Goal: Task Accomplishment & Management: Manage account settings

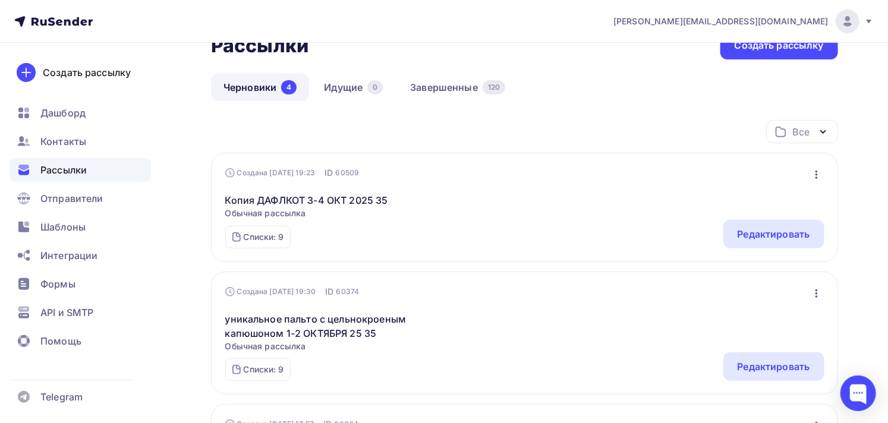
scroll to position [66, 0]
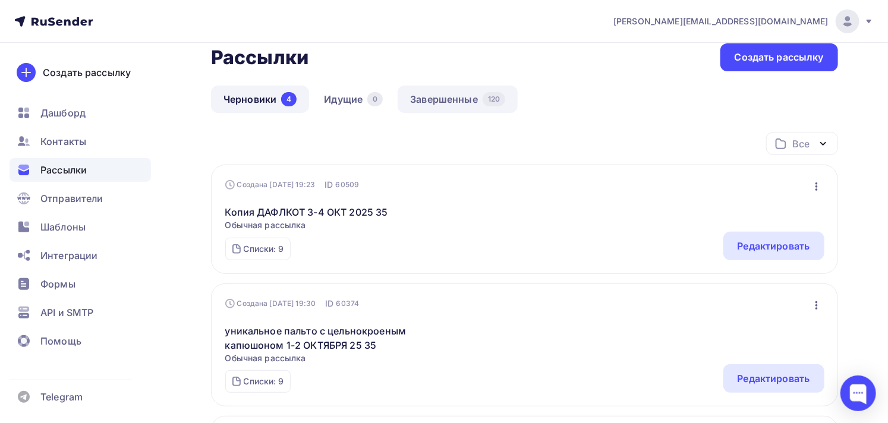
drag, startPoint x: 449, startPoint y: 83, endPoint x: 454, endPoint y: 91, distance: 9.1
click at [449, 84] on div "Получайте автоматические уведомления о статусе ваших рассылок прямо в Telegram.…" at bounding box center [524, 393] width 627 height 794
click at [454, 93] on link "Завершенные 120" at bounding box center [458, 99] width 120 height 27
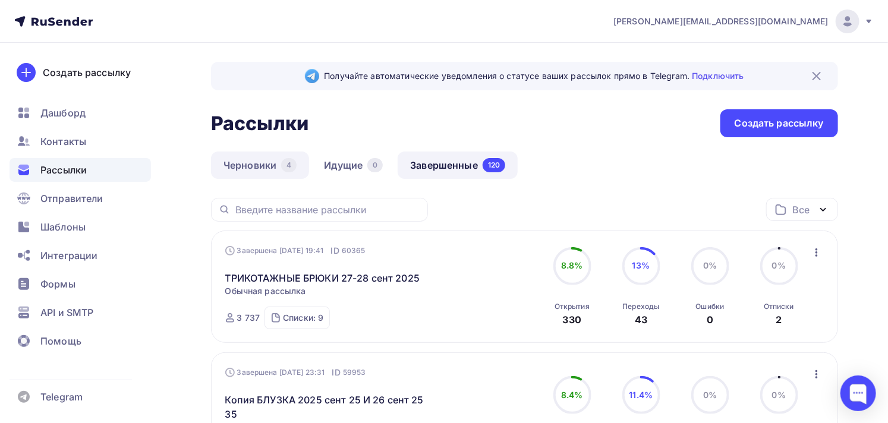
click at [245, 165] on link "Черновики 4" at bounding box center [260, 165] width 98 height 27
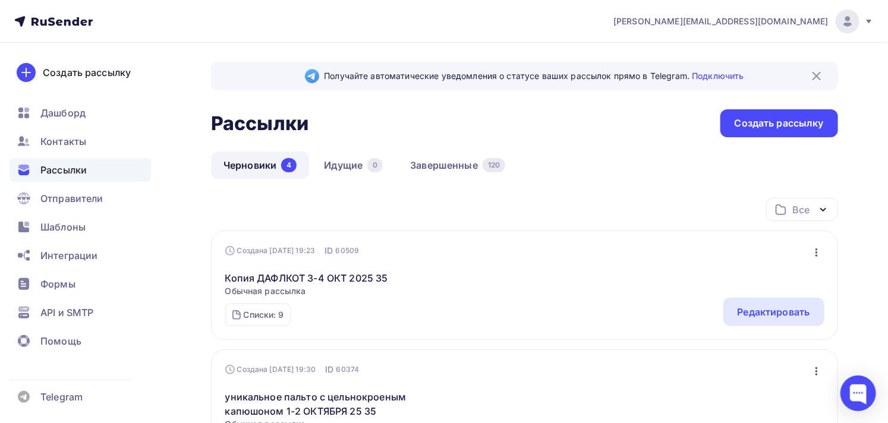
click at [870, 21] on icon at bounding box center [869, 22] width 5 height 4
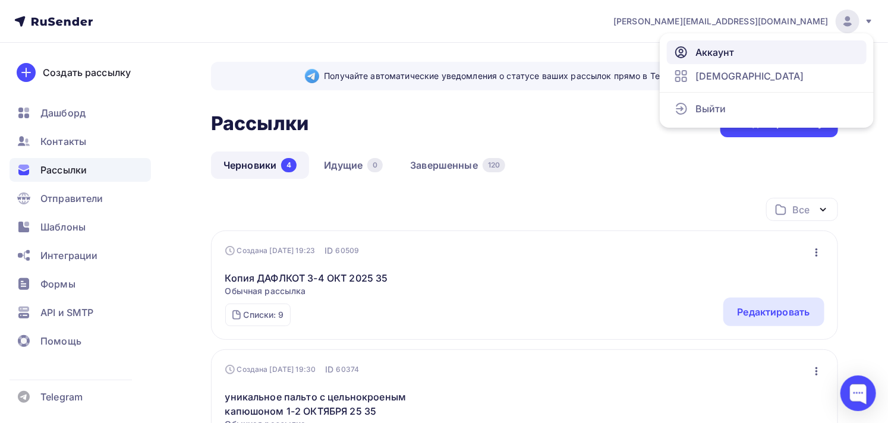
click at [733, 52] on span "Аккаунт" at bounding box center [714, 52] width 39 height 14
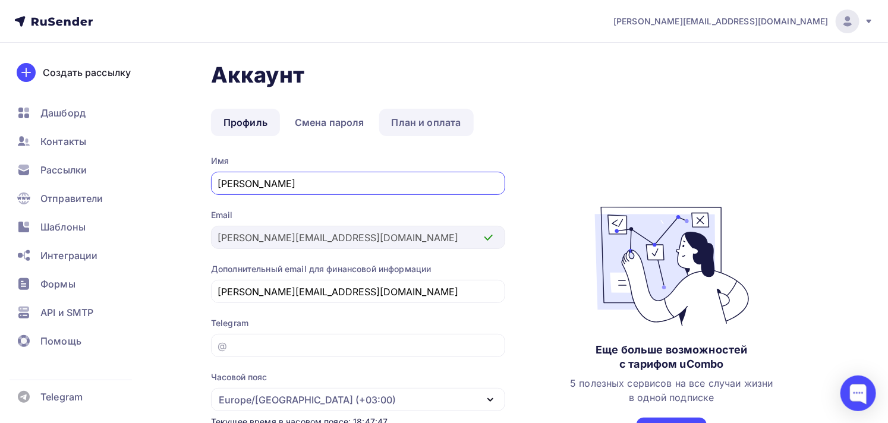
click at [441, 122] on link "План и оплата" at bounding box center [426, 122] width 95 height 27
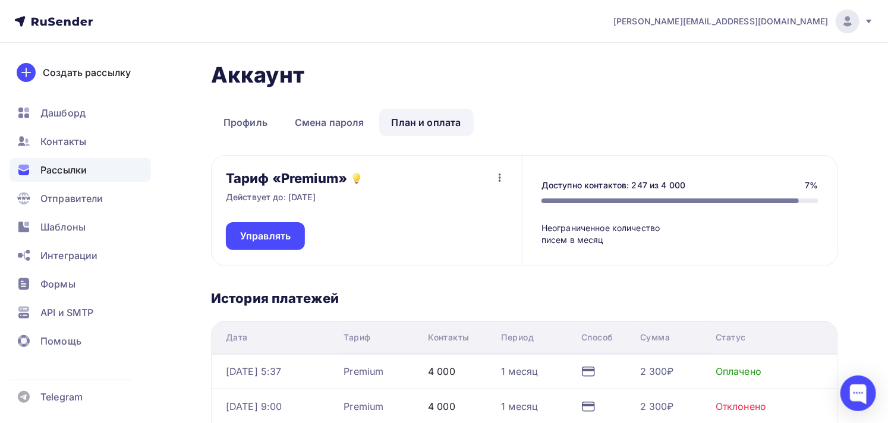
click at [74, 167] on span "Рассылки" at bounding box center [63, 170] width 46 height 14
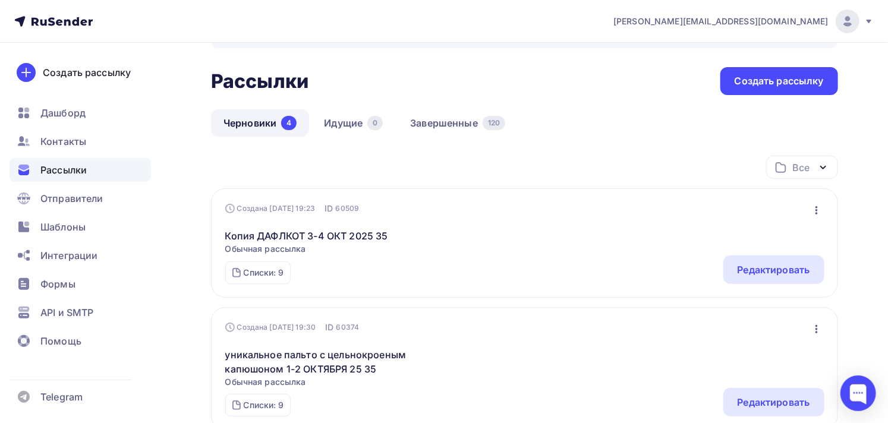
scroll to position [66, 0]
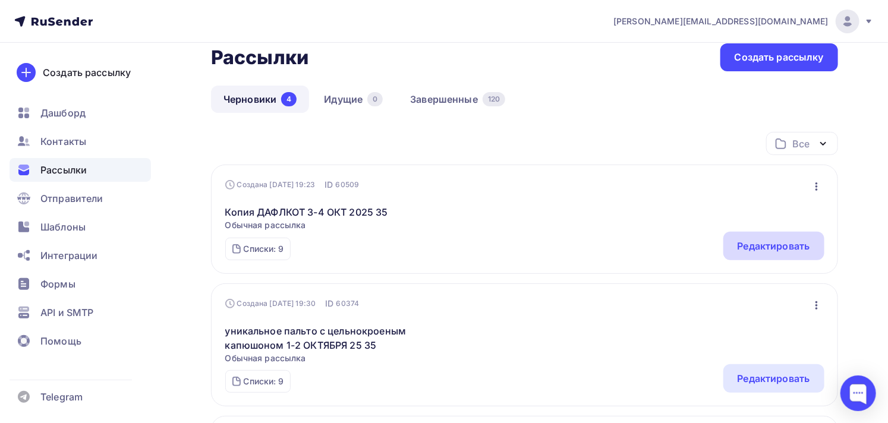
click at [757, 241] on div "Редактировать" at bounding box center [774, 246] width 73 height 14
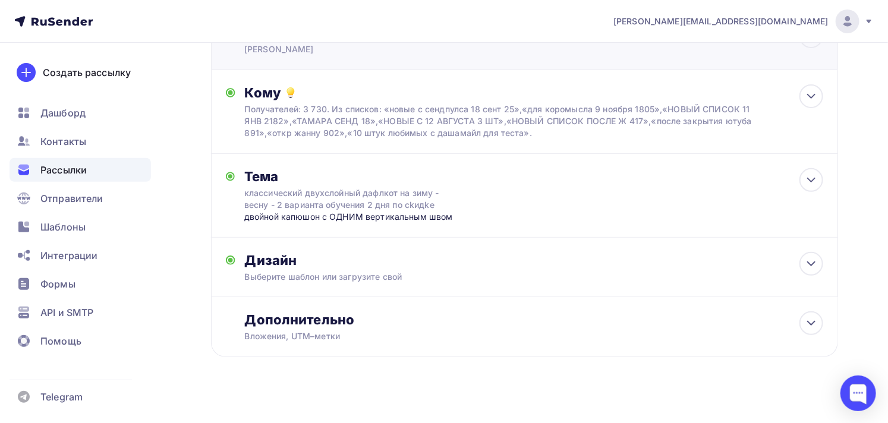
scroll to position [110, 0]
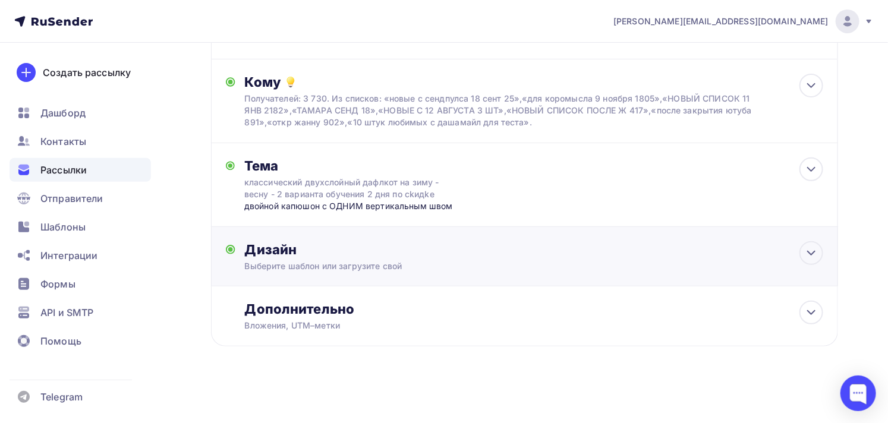
click at [338, 260] on div "Выберите шаблон или загрузите свой" at bounding box center [505, 266] width 521 height 12
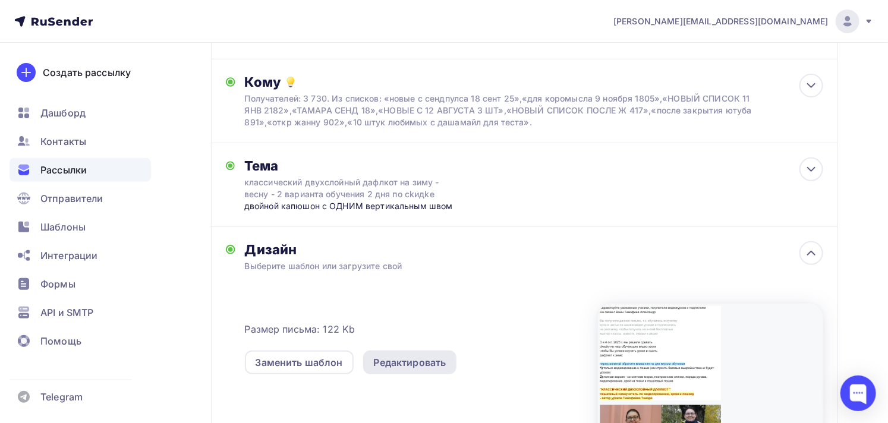
click at [411, 355] on div "Редактировать" at bounding box center [410, 362] width 73 height 14
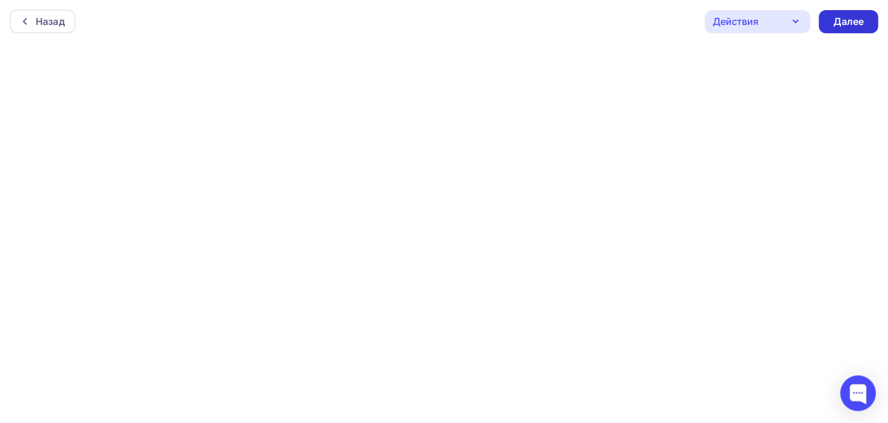
click at [851, 20] on div "Далее" at bounding box center [848, 22] width 31 height 14
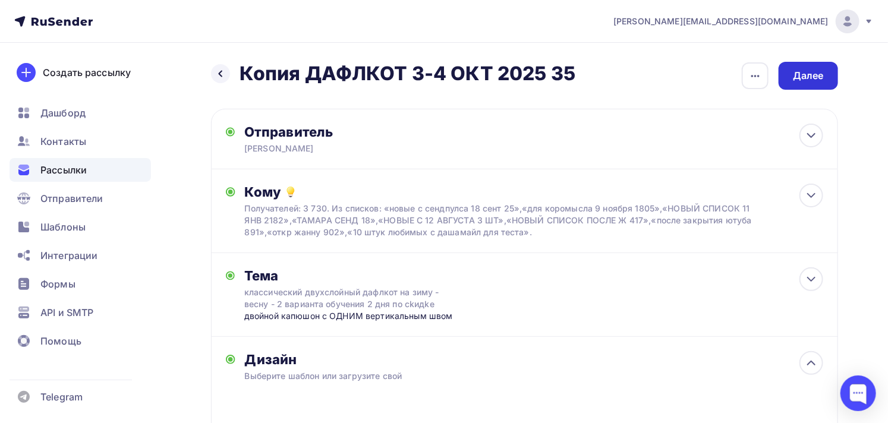
click at [807, 70] on div "Далее" at bounding box center [808, 76] width 31 height 14
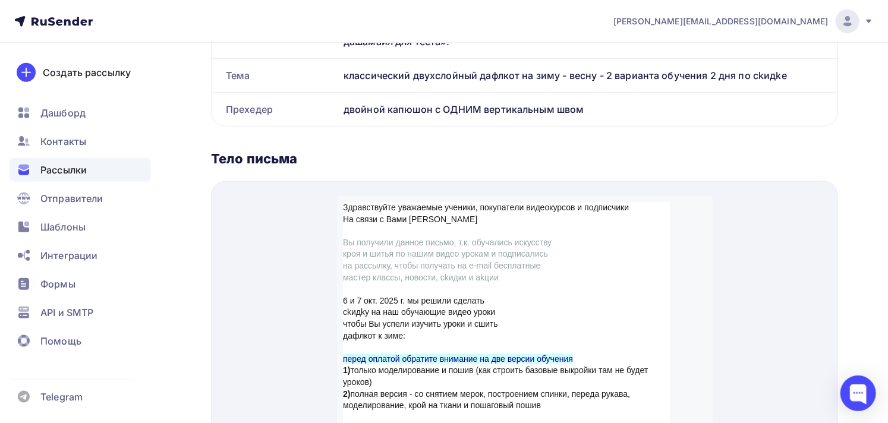
scroll to position [462, 0]
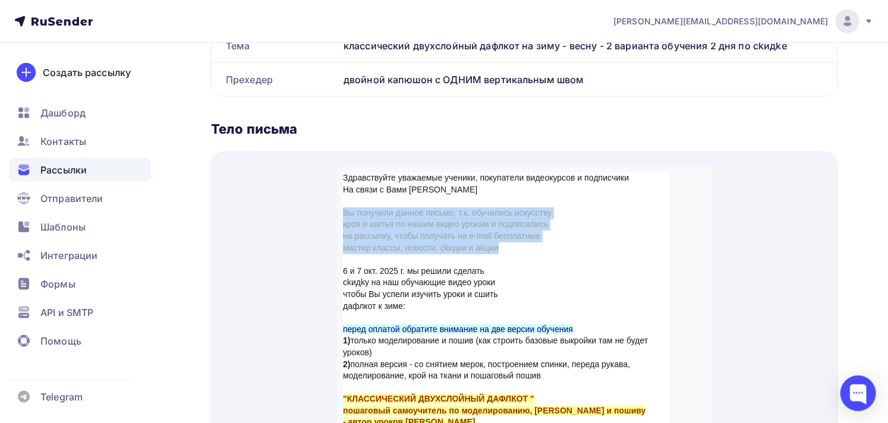
drag, startPoint x: 501, startPoint y: 233, endPoint x: 343, endPoint y: 198, distance: 162.0
click at [343, 198] on p "Вы получили данное письмо, т.к. обучались искусству кроя и шитья по нашим видео…" at bounding box center [505, 216] width 327 height 46
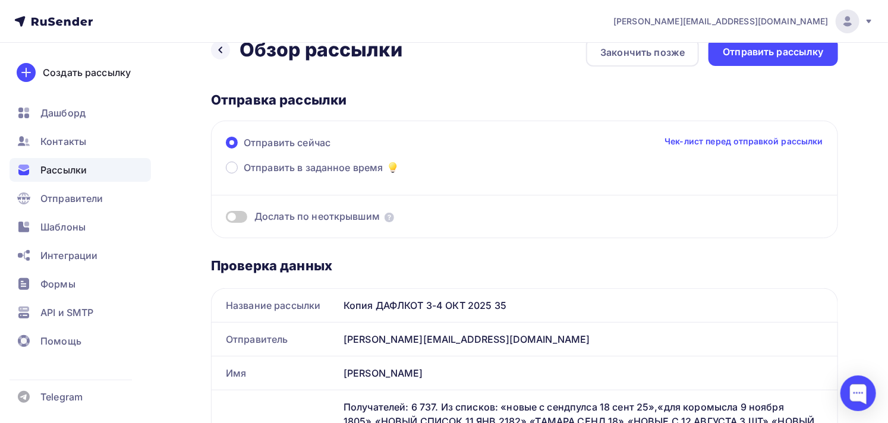
scroll to position [0, 0]
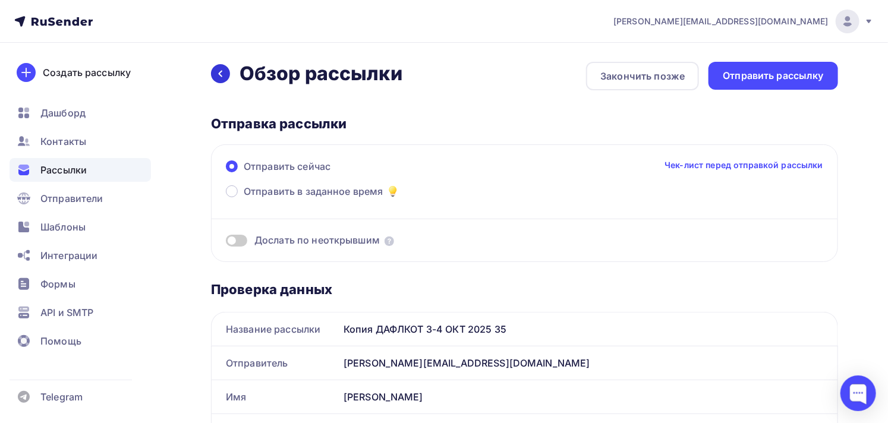
click at [221, 74] on icon at bounding box center [221, 74] width 4 height 7
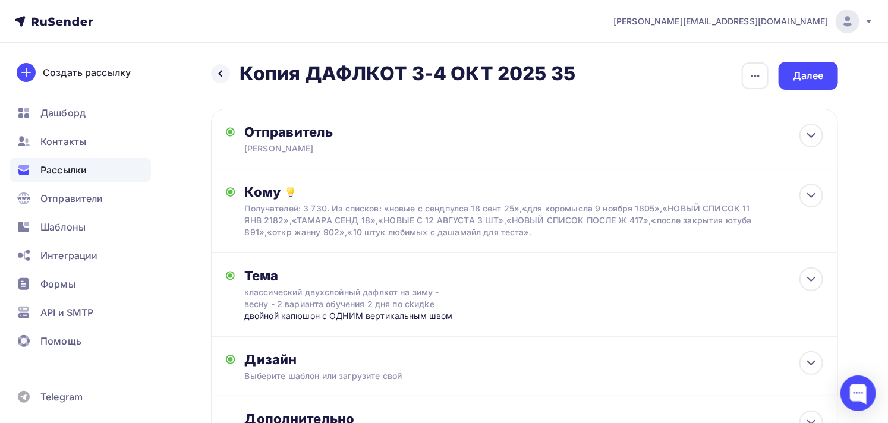
scroll to position [110, 0]
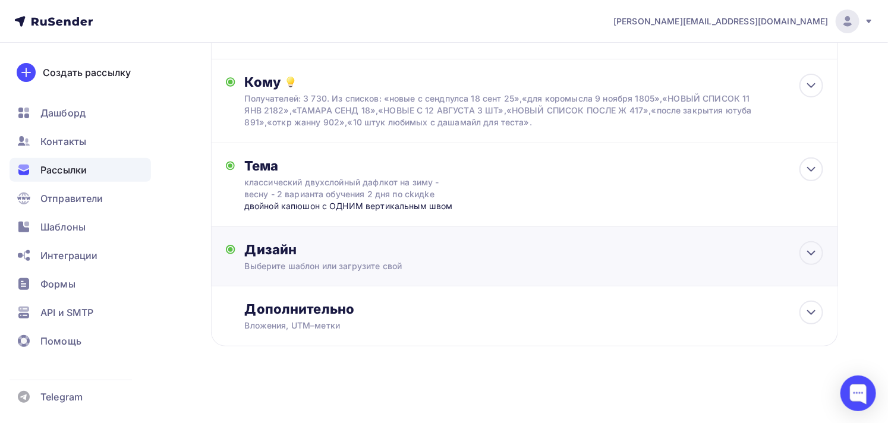
click at [367, 260] on div "Выберите шаблон или загрузите свой" at bounding box center [505, 266] width 521 height 12
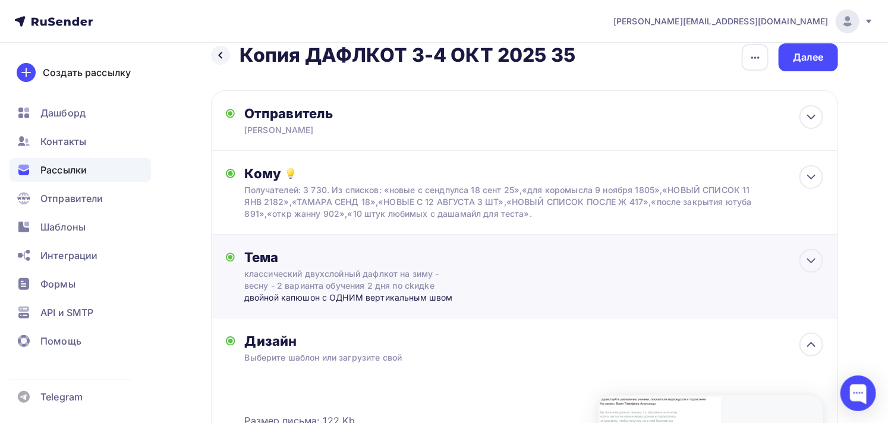
scroll to position [0, 0]
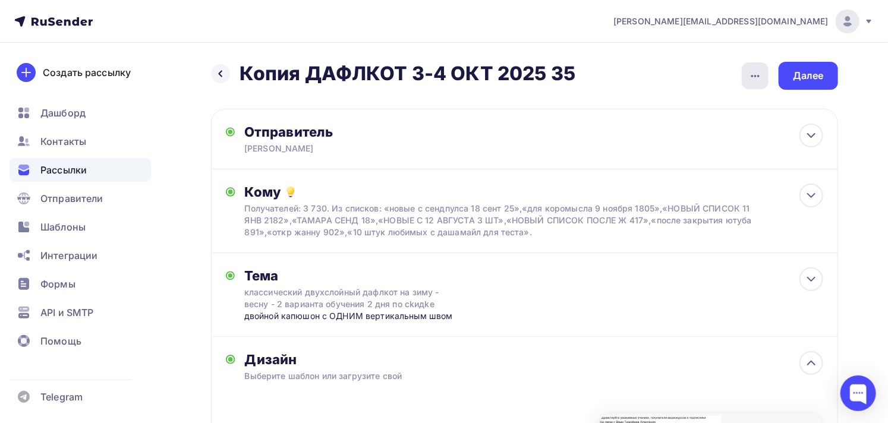
click at [752, 80] on icon "button" at bounding box center [755, 76] width 14 height 14
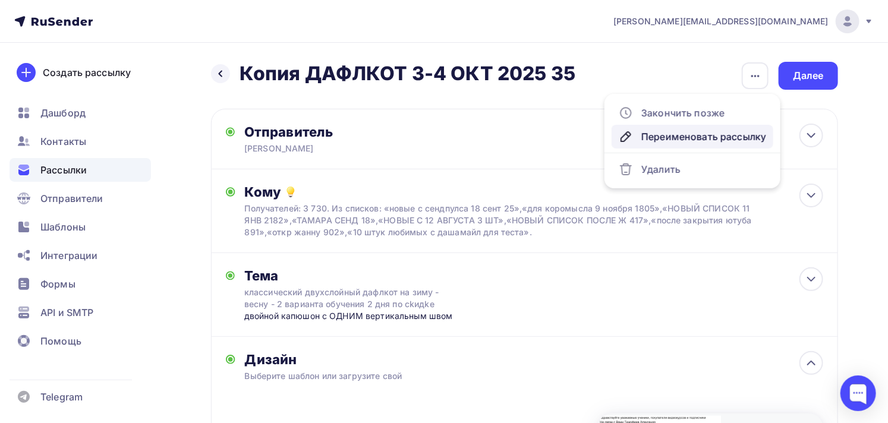
click at [685, 132] on div "Переименовать рассылку" at bounding box center [692, 137] width 147 height 14
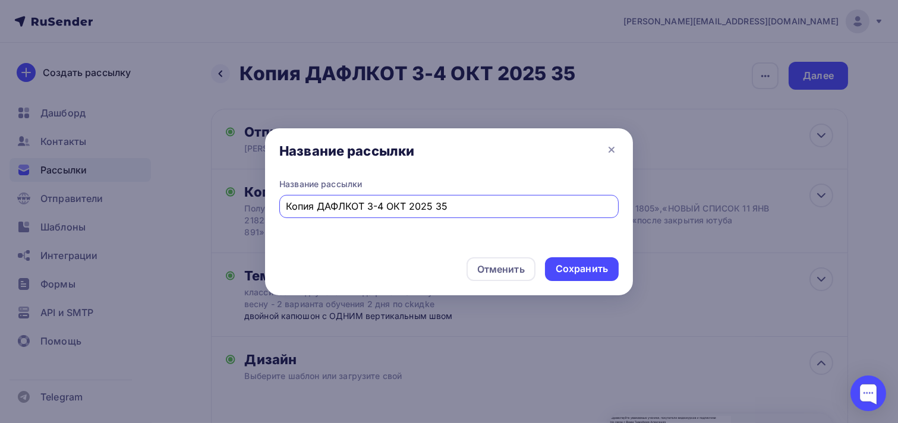
drag, startPoint x: 367, startPoint y: 205, endPoint x: 375, endPoint y: 206, distance: 8.3
click at [375, 206] on input "Копия ДАФЛКОТ 3-4 ОКТ 2025 35" at bounding box center [450, 206] width 326 height 14
drag, startPoint x: 378, startPoint y: 205, endPoint x: 385, endPoint y: 206, distance: 6.6
click at [385, 206] on input "Копия ДАФЛКОТ 6-4 ОКТ 2025 35" at bounding box center [450, 206] width 326 height 14
type input "Копия ДАФЛКОТ 6-7 ОКТ 2025 35"
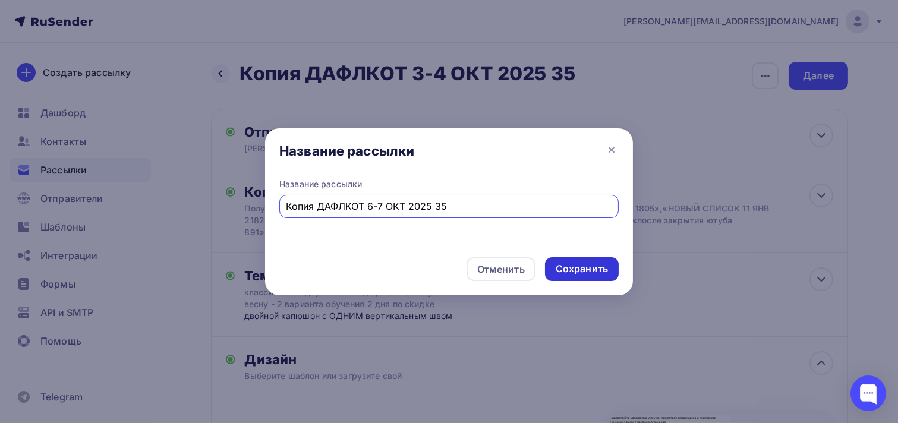
click at [571, 266] on div "Сохранить" at bounding box center [582, 269] width 52 height 14
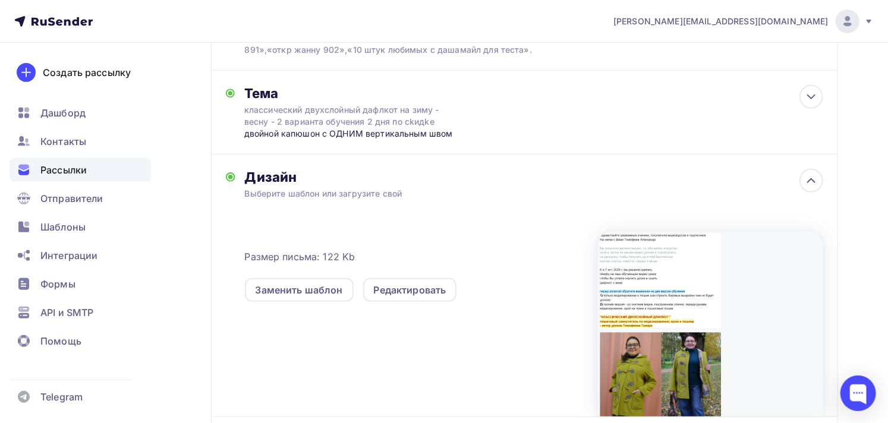
scroll to position [198, 0]
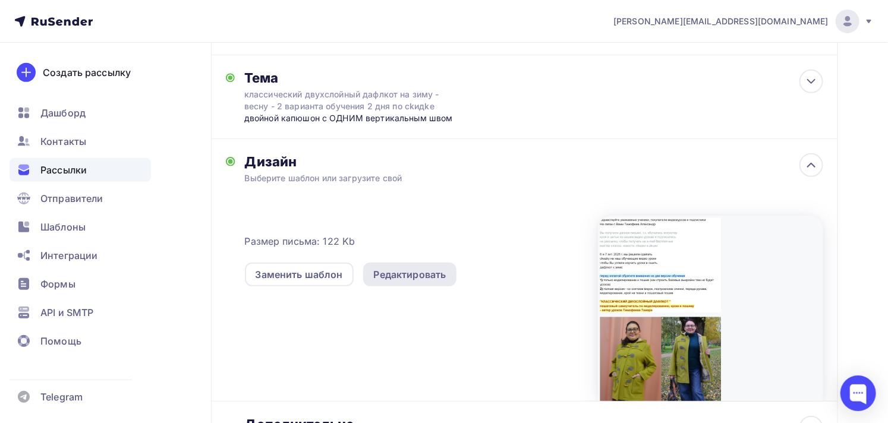
click at [400, 263] on div "Редактировать" at bounding box center [410, 275] width 94 height 24
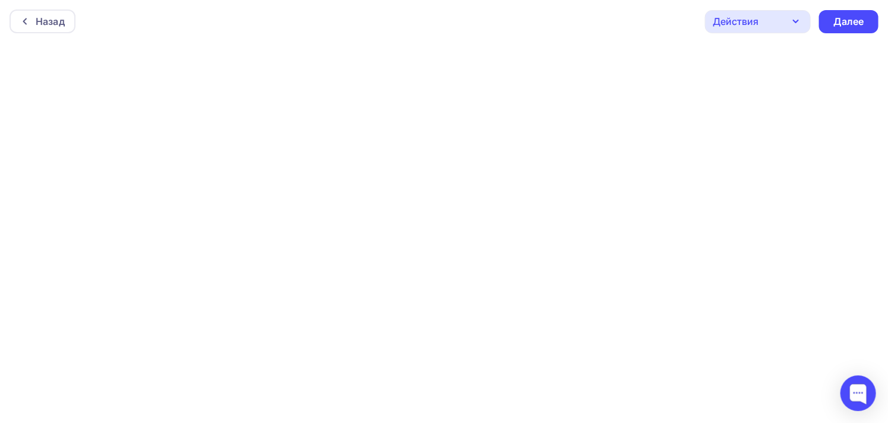
click at [777, 25] on div "Действия" at bounding box center [758, 21] width 106 height 23
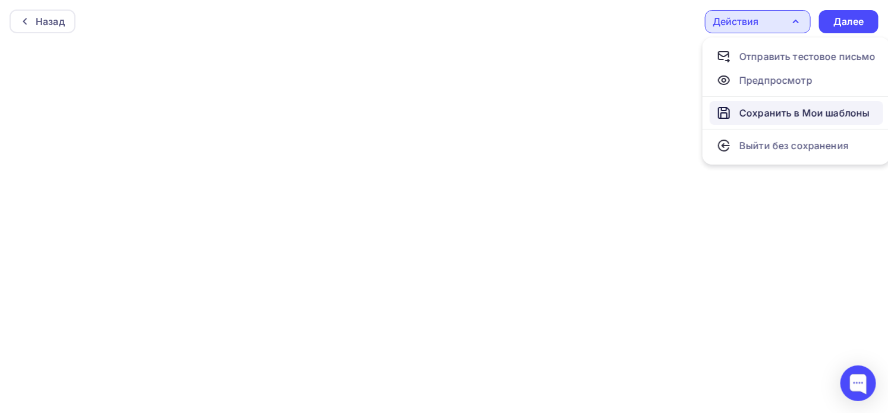
click at [782, 112] on div "Сохранить в Мои шаблоны" at bounding box center [804, 113] width 130 height 14
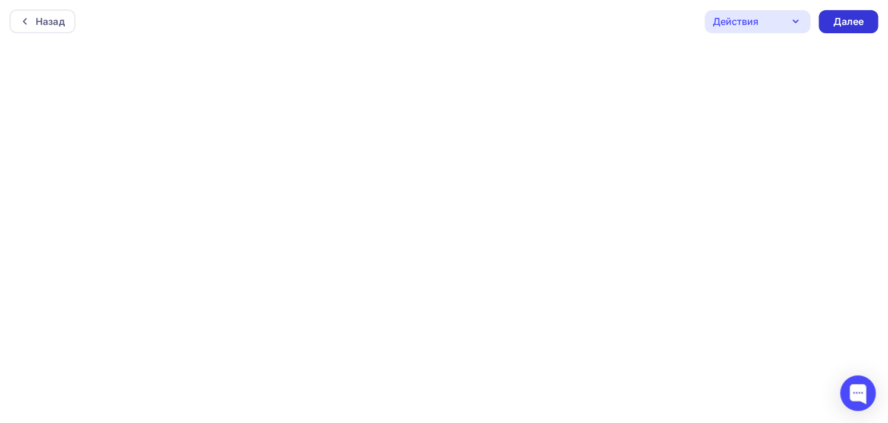
click at [853, 19] on div "Далее" at bounding box center [848, 22] width 31 height 14
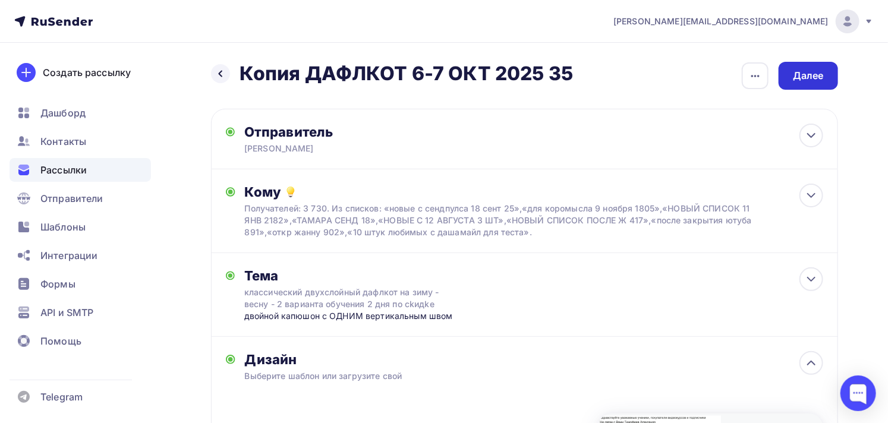
click at [809, 74] on div "Далее" at bounding box center [808, 76] width 31 height 14
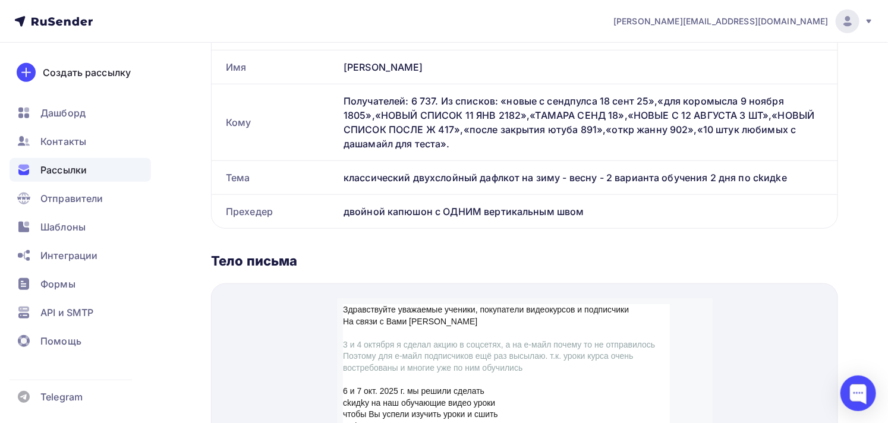
scroll to position [198, 0]
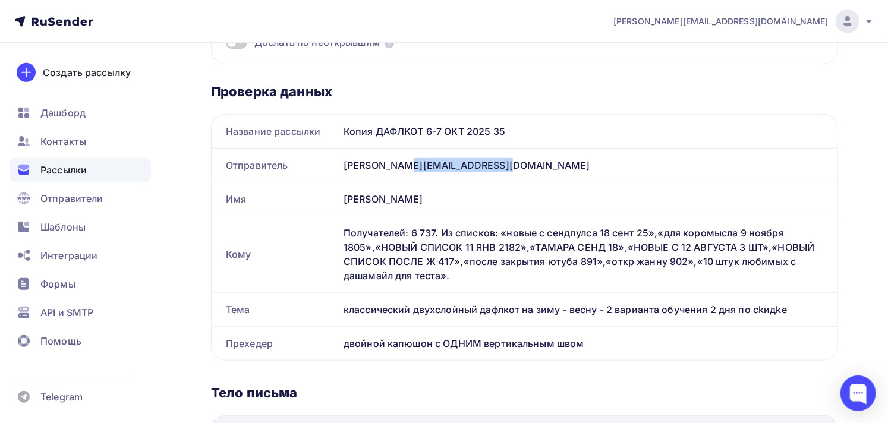
drag, startPoint x: 344, startPoint y: 164, endPoint x: 449, endPoint y: 163, distance: 105.8
click at [449, 163] on div "[PERSON_NAME][EMAIL_ADDRESS][DOMAIN_NAME]" at bounding box center [588, 165] width 499 height 33
copy div "[PERSON_NAME][EMAIL_ADDRESS][DOMAIN_NAME]"
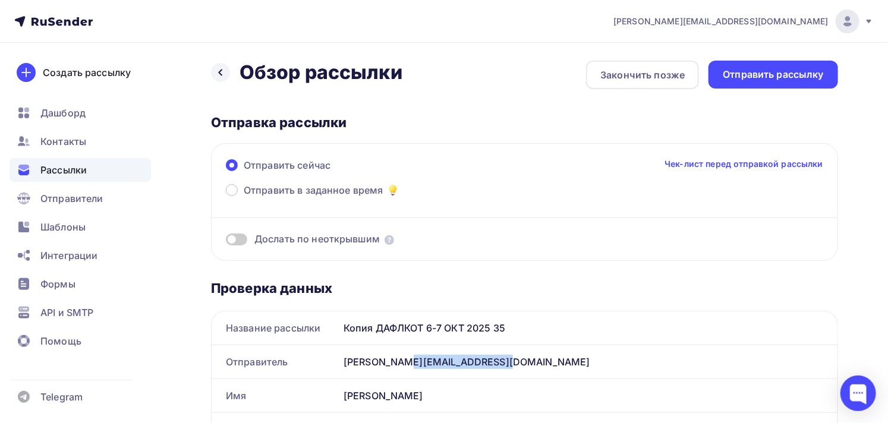
scroll to position [0, 0]
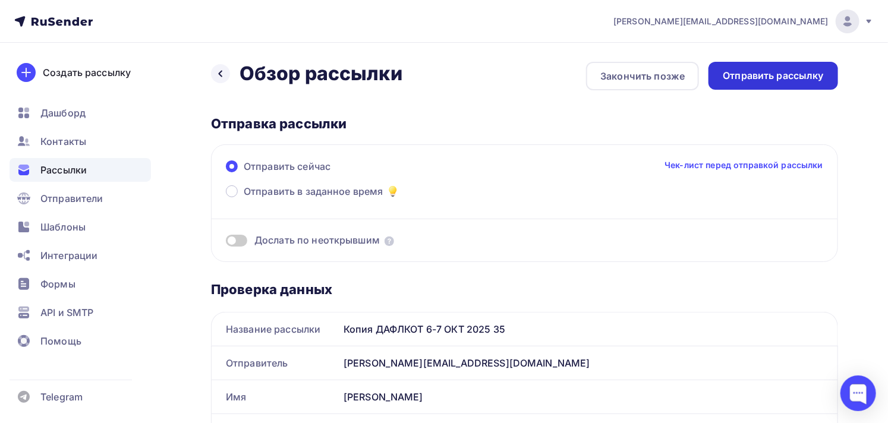
click at [776, 74] on div "Отправить рассылку" at bounding box center [773, 76] width 101 height 14
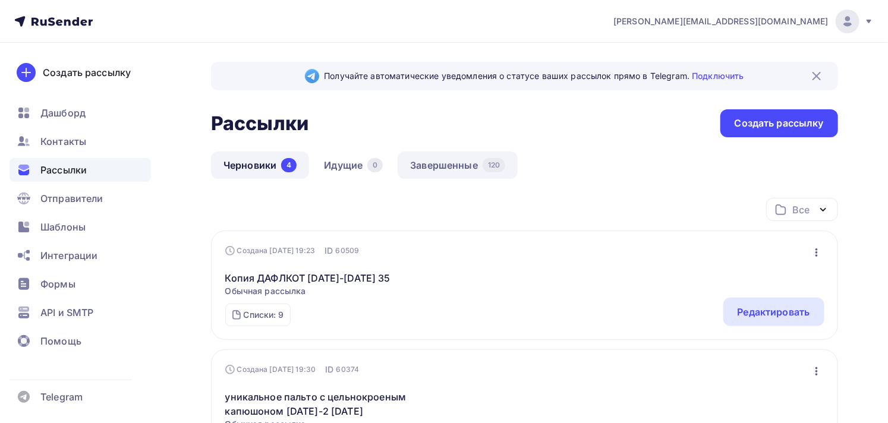
click at [435, 166] on link "Завершенные 120" at bounding box center [458, 165] width 120 height 27
